Goal: Information Seeking & Learning: Learn about a topic

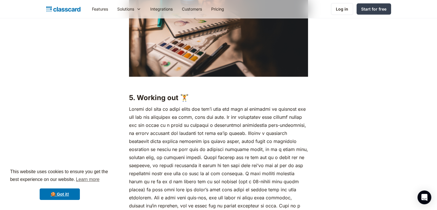
scroll to position [1627, 0]
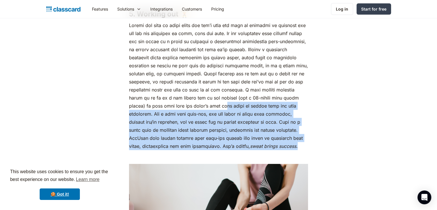
drag, startPoint x: 299, startPoint y: 156, endPoint x: 235, endPoint y: 110, distance: 79.0
click at [235, 110] on p "sweat brings success." at bounding box center [218, 85] width 179 height 129
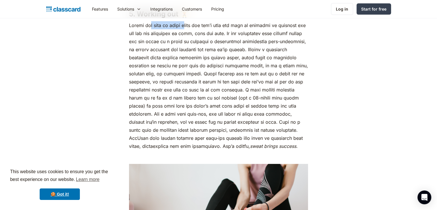
drag, startPoint x: 148, startPoint y: 35, endPoint x: 187, endPoint y: 36, distance: 38.3
click at [187, 36] on p "sweat brings success." at bounding box center [218, 85] width 179 height 129
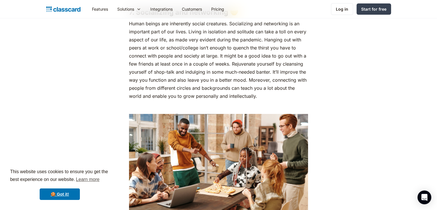
scroll to position [2102, 0]
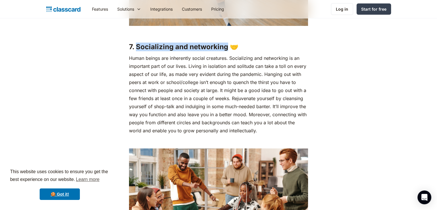
drag, startPoint x: 137, startPoint y: 53, endPoint x: 225, endPoint y: 51, distance: 88.9
click at [225, 51] on strong "7. Socializing and networking 🤝" at bounding box center [184, 47] width 110 height 8
copy strong "Socializing and networking"
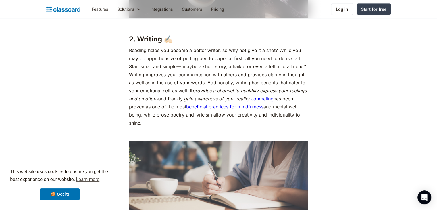
scroll to position [782, 0]
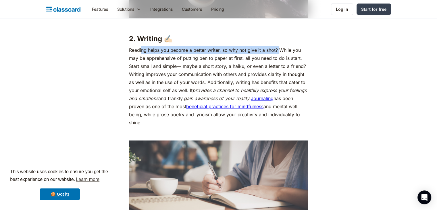
drag, startPoint x: 142, startPoint y: 60, endPoint x: 281, endPoint y: 56, distance: 138.3
click at [281, 56] on p "Reading helps you become a better writer, so why not give it a shot? While you …" at bounding box center [218, 86] width 179 height 81
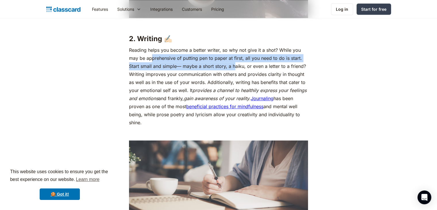
drag, startPoint x: 152, startPoint y: 66, endPoint x: 236, endPoint y: 73, distance: 84.0
click at [236, 73] on p "Reading helps you become a better writer, so why not give it a shot? While you …" at bounding box center [218, 86] width 179 height 81
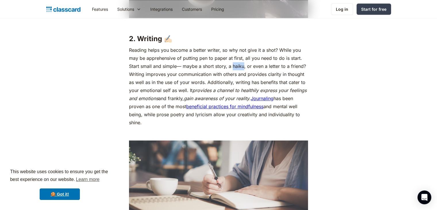
click at [236, 73] on p "Reading helps you become a better writer, so why not give it a shot? While you …" at bounding box center [218, 86] width 179 height 81
drag, startPoint x: 141, startPoint y: 83, endPoint x: 201, endPoint y: 84, distance: 60.7
click at [201, 84] on p "Reading helps you become a better writer, so why not give it a shot? While you …" at bounding box center [218, 86] width 179 height 81
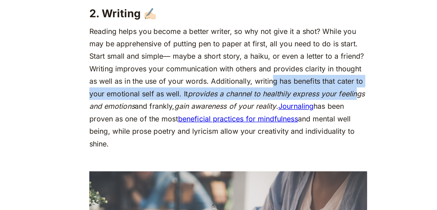
drag, startPoint x: 246, startPoint y: 91, endPoint x: 303, endPoint y: 97, distance: 57.5
click at [303, 97] on p "Reading helps you become a better writer, so why not give it a shot? While you …" at bounding box center [218, 86] width 179 height 81
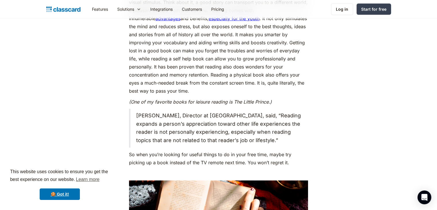
scroll to position [501, 0]
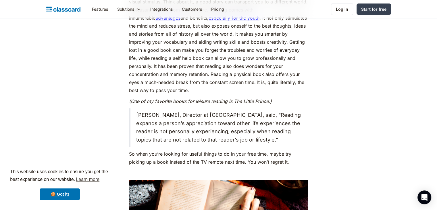
drag, startPoint x: 175, startPoint y: 148, endPoint x: 164, endPoint y: 122, distance: 28.2
click at [164, 122] on blockquote "[PERSON_NAME], Director at [GEOGRAPHIC_DATA], said, “Reading expands a person’s…" at bounding box center [218, 127] width 179 height 39
copy blockquote "“Reading expands a person’s appreciation toward other life experiences the read…"
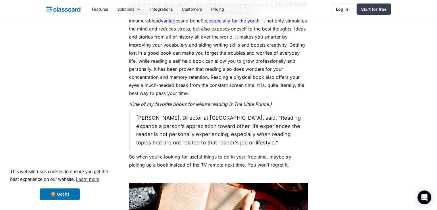
scroll to position [498, 0]
drag, startPoint x: 170, startPoint y: 119, endPoint x: 135, endPoint y: 118, distance: 35.7
click at [135, 118] on blockquote "[PERSON_NAME], Director at [GEOGRAPHIC_DATA], said, “Reading expands a person’s…" at bounding box center [218, 130] width 179 height 39
copy blockquote "[PERSON_NAME] Fish"
drag, startPoint x: 177, startPoint y: 152, endPoint x: 169, endPoint y: 128, distance: 25.4
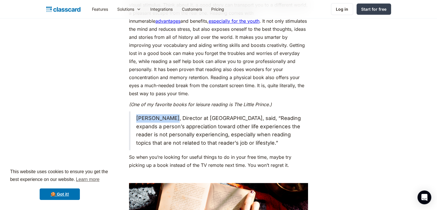
click at [169, 128] on blockquote "[PERSON_NAME], Director at [GEOGRAPHIC_DATA], said, “Reading expands a person’s…" at bounding box center [218, 130] width 179 height 39
copy blockquote "“Reading expands a person’s appreciation toward other life experiences the read…"
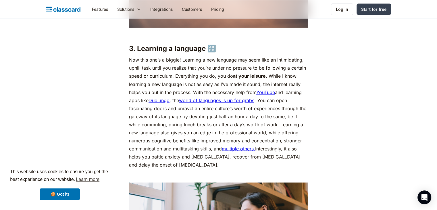
scroll to position [1015, 0]
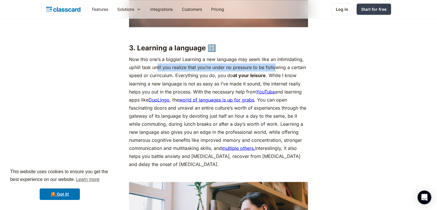
drag, startPoint x: 157, startPoint y: 76, endPoint x: 276, endPoint y: 72, distance: 119.1
click at [276, 72] on p "Now this one’s a biggie! Learning a new language may seem like an intimidating,…" at bounding box center [218, 111] width 179 height 113
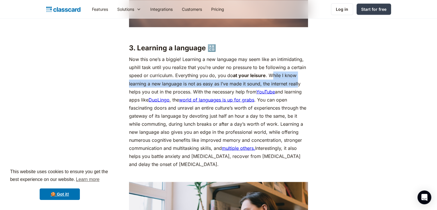
drag, startPoint x: 274, startPoint y: 81, endPoint x: 298, endPoint y: 92, distance: 26.8
click at [298, 92] on p "Now this one’s a biggie! Learning a new language may seem like an intimidating,…" at bounding box center [218, 111] width 179 height 113
click at [224, 102] on link "world of languages is up for grabs" at bounding box center [216, 100] width 75 height 6
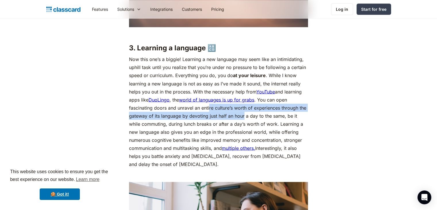
drag, startPoint x: 209, startPoint y: 119, endPoint x: 244, endPoint y: 123, distance: 35.3
click at [244, 123] on p "Now this one’s a biggie! Learning a new language may seem like an intimidating,…" at bounding box center [218, 111] width 179 height 113
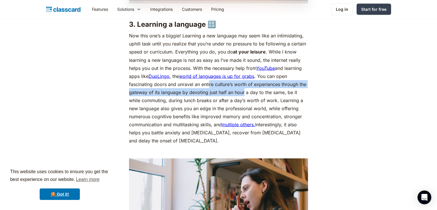
scroll to position [1041, 0]
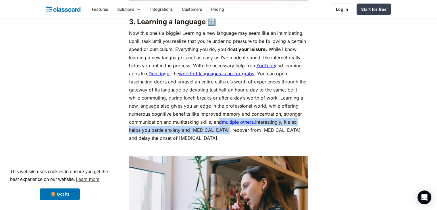
drag, startPoint x: 221, startPoint y: 139, endPoint x: 219, endPoint y: 127, distance: 12.7
click at [219, 127] on p "Now this one’s a biggie! Learning a new language may seem like an intimidating,…" at bounding box center [218, 85] width 179 height 113
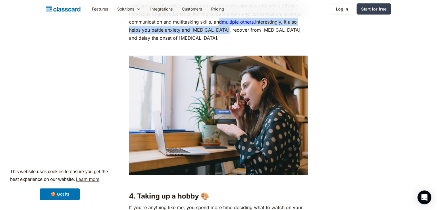
scroll to position [1212, 0]
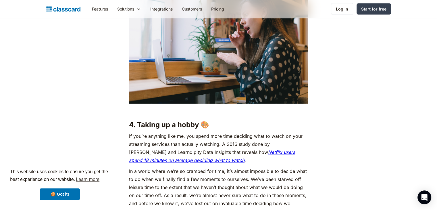
click at [179, 129] on strong "4. Taking up a hobby 🎨" at bounding box center [169, 124] width 80 height 8
drag, startPoint x: 134, startPoint y: 147, endPoint x: 193, endPoint y: 148, distance: 59.5
click at [193, 148] on p "If you’re anything like me, you spend more time deciding what to watch on your …" at bounding box center [218, 148] width 179 height 32
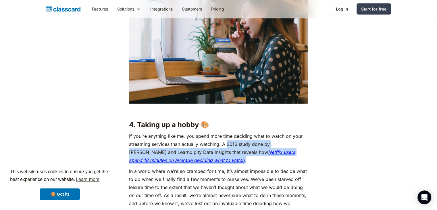
drag, startPoint x: 203, startPoint y: 168, endPoint x: 227, endPoint y: 151, distance: 30.1
click at [227, 151] on p "If you’re anything like me, you spend more time deciding what to watch on your …" at bounding box center [218, 148] width 179 height 32
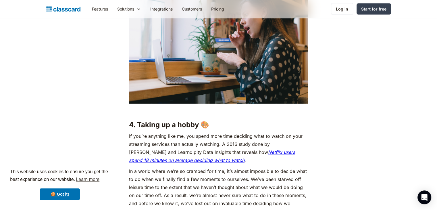
click at [276, 154] on p "If you’re anything like me, you spend more time deciding what to watch on your …" at bounding box center [218, 148] width 179 height 32
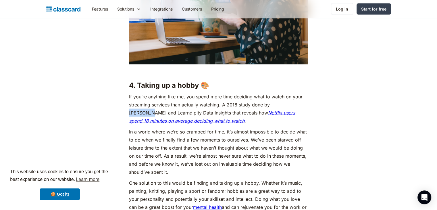
scroll to position [1252, 0]
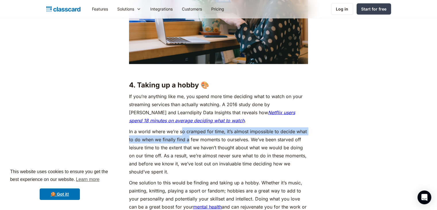
drag, startPoint x: 181, startPoint y: 138, endPoint x: 189, endPoint y: 150, distance: 14.4
click at [189, 150] on p "In a world where we’re so cramped for time, it’s almost impossible to decide wh…" at bounding box center [218, 151] width 179 height 48
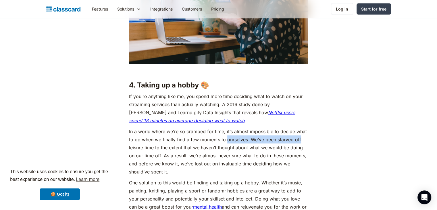
drag, startPoint x: 226, startPoint y: 147, endPoint x: 301, endPoint y: 150, distance: 75.4
click at [301, 150] on p "In a world where we’re so cramped for time, it’s almost impossible to decide wh…" at bounding box center [218, 151] width 179 height 48
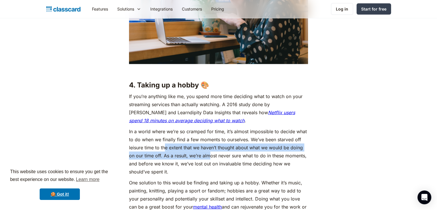
drag, startPoint x: 164, startPoint y: 155, endPoint x: 209, endPoint y: 160, distance: 45.1
click at [209, 160] on p "In a world where we’re so cramped for time, it’s almost impossible to decide wh…" at bounding box center [218, 151] width 179 height 48
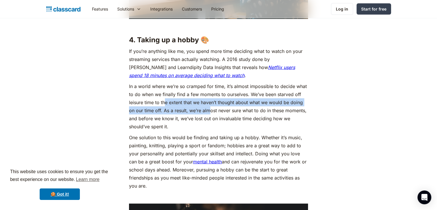
scroll to position [1299, 0]
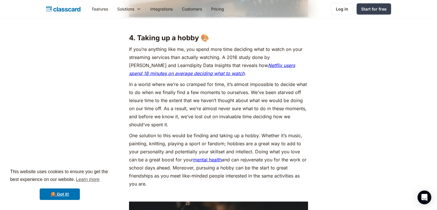
click at [224, 120] on p "In a world where we’re so cramped for time, it’s almost impossible to decide wh…" at bounding box center [218, 104] width 179 height 48
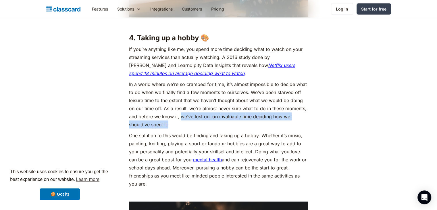
drag, startPoint x: 181, startPoint y: 124, endPoint x: 187, endPoint y: 134, distance: 11.5
click at [187, 129] on p "In a world where we’re so cramped for time, it’s almost impossible to decide wh…" at bounding box center [218, 104] width 179 height 48
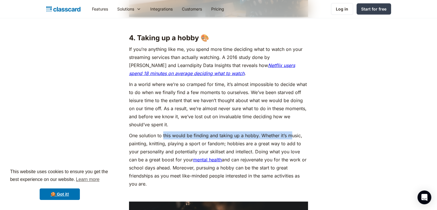
drag, startPoint x: 162, startPoint y: 144, endPoint x: 291, endPoint y: 143, distance: 128.5
click at [291, 143] on p "One solution to this would be finding and taking up a hobby. Whether it’s music…" at bounding box center [218, 159] width 179 height 56
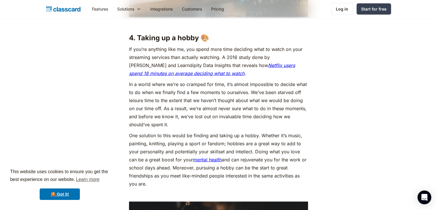
click at [217, 152] on p "One solution to this would be finding and taking up a hobby. Whether it’s music…" at bounding box center [218, 159] width 179 height 56
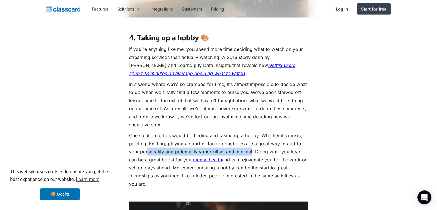
drag, startPoint x: 147, startPoint y: 161, endPoint x: 252, endPoint y: 158, distance: 104.4
click at [252, 158] on p "One solution to this would be finding and taking up a hobby. Whether it’s music…" at bounding box center [218, 159] width 179 height 56
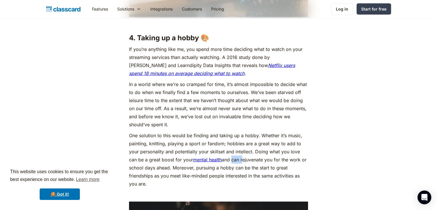
drag, startPoint x: 232, startPoint y: 168, endPoint x: 243, endPoint y: 168, distance: 10.4
click at [243, 168] on p "One solution to this would be finding and taking up a hobby. Whether it’s music…" at bounding box center [218, 159] width 179 height 56
click at [252, 168] on p "One solution to this would be finding and taking up a hobby. Whether it’s music…" at bounding box center [218, 159] width 179 height 56
copy p "rejuvenate"
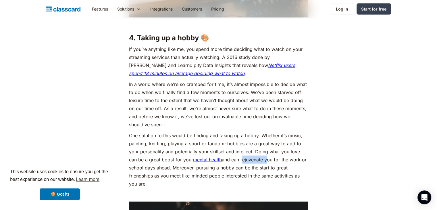
drag, startPoint x: 191, startPoint y: 191, endPoint x: 179, endPoint y: 177, distance: 17.3
click at [179, 177] on p "One solution to this would be finding and taking up a hobby. Whether it’s music…" at bounding box center [218, 159] width 179 height 56
copy p "Moreover, pursuing a hobby can be the start to great friendships as you meet li…"
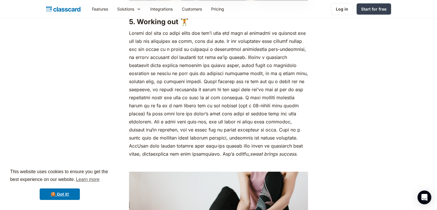
scroll to position [1620, 0]
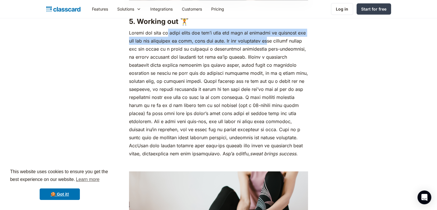
drag, startPoint x: 167, startPoint y: 41, endPoint x: 281, endPoint y: 45, distance: 113.9
click at [281, 45] on p "sweat brings success." at bounding box center [218, 93] width 179 height 129
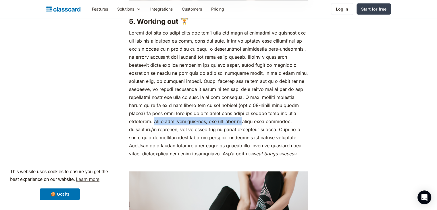
drag, startPoint x: 155, startPoint y: 129, endPoint x: 252, endPoint y: 130, distance: 96.6
click at [252, 130] on p "sweat brings success." at bounding box center [218, 93] width 179 height 129
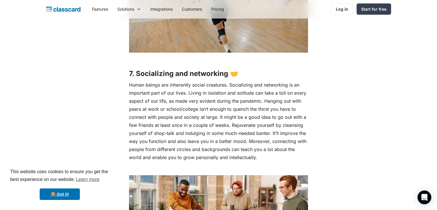
scroll to position [2076, 0]
drag, startPoint x: 227, startPoint y: 83, endPoint x: 135, endPoint y: 82, distance: 92.0
click at [135, 77] on strong "7. Socializing and networking 🤝" at bounding box center [184, 73] width 110 height 8
copy strong "Socializing and networking"
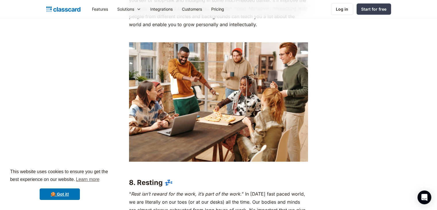
scroll to position [2351, 0]
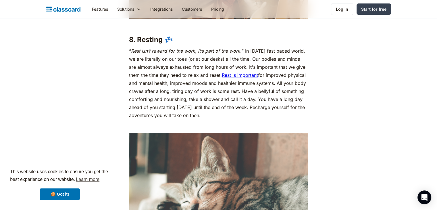
drag, startPoint x: 210, startPoint y: 124, endPoint x: 130, endPoint y: 61, distance: 101.4
click at [130, 61] on p "“ Rest isn’t reward for the work, it’s part of the work. ” In [DATE] fast paced…" at bounding box center [218, 83] width 179 height 72
copy p "“ Rest isn’t reward for the work, it’s part of the work. ” In [DATE] fast paced…"
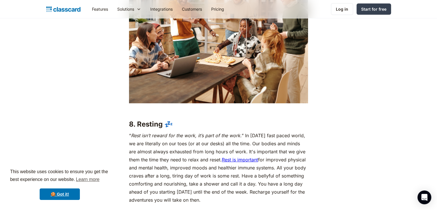
scroll to position [2224, 0]
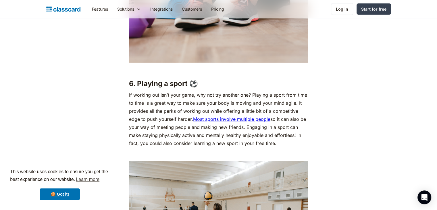
scroll to position [1839, 0]
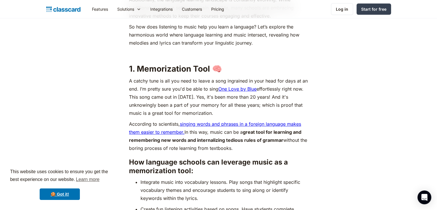
scroll to position [382, 0]
